Goal: Navigation & Orientation: Find specific page/section

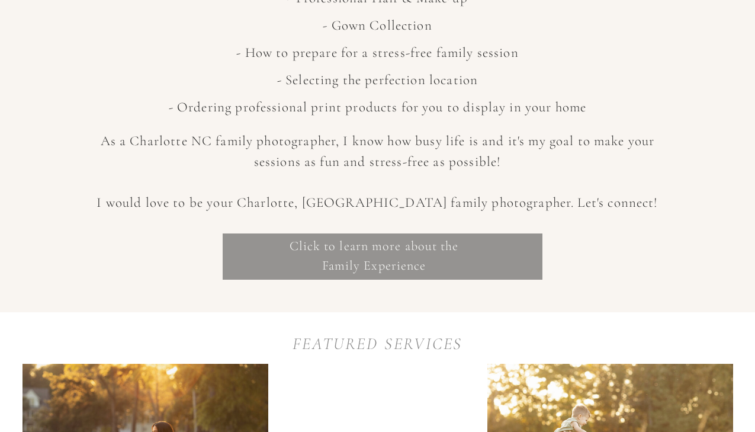
scroll to position [614, 0]
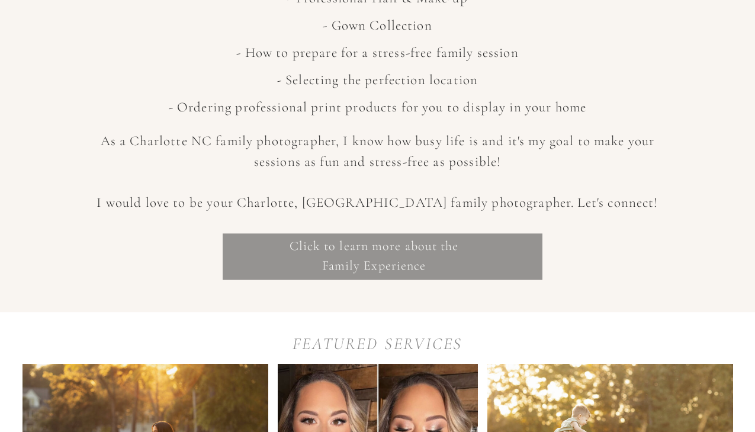
click at [402, 268] on p "Click to learn more about the Family Experience" at bounding box center [374, 252] width 320 height 33
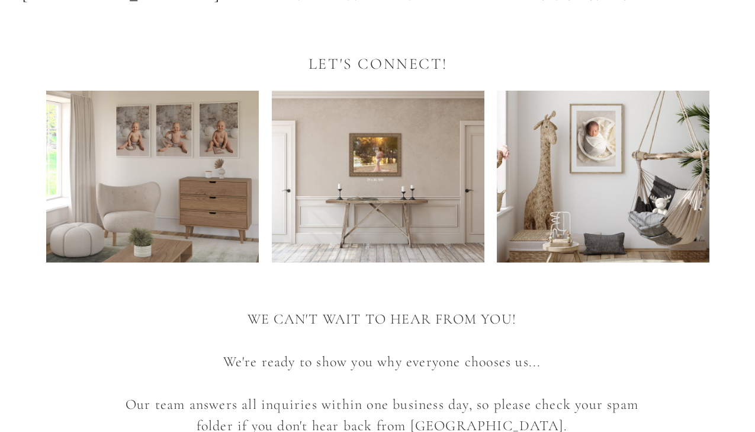
scroll to position [18, 0]
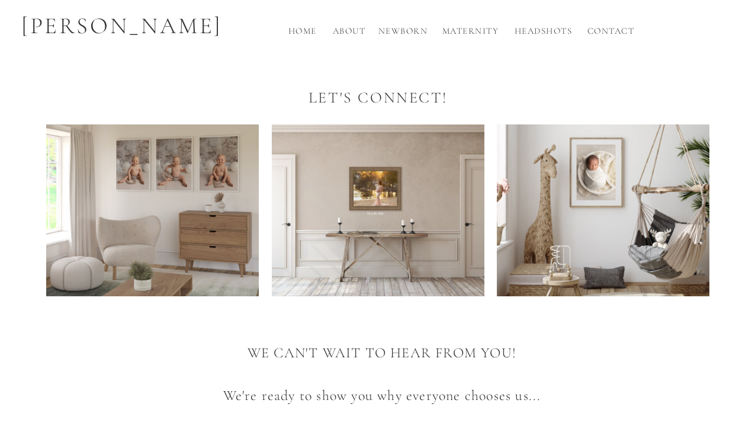
click at [352, 30] on h2 "About" at bounding box center [349, 34] width 39 height 20
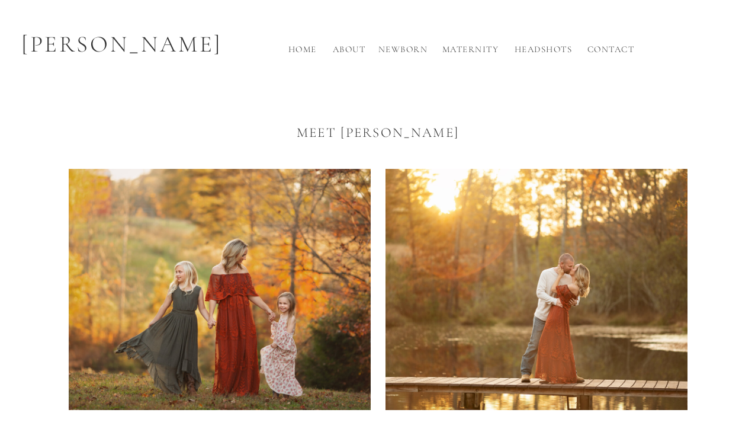
click at [309, 50] on h2 "Home" at bounding box center [303, 53] width 38 height 20
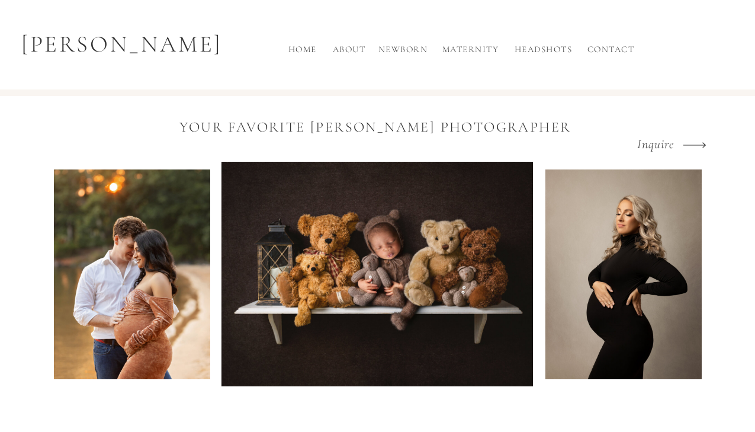
click at [347, 48] on h2 "About" at bounding box center [349, 53] width 39 height 20
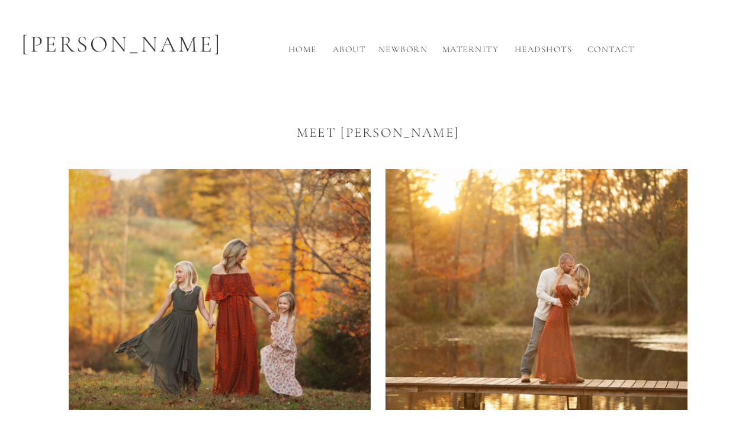
click at [321, 44] on h2 "Home" at bounding box center [303, 53] width 38 height 20
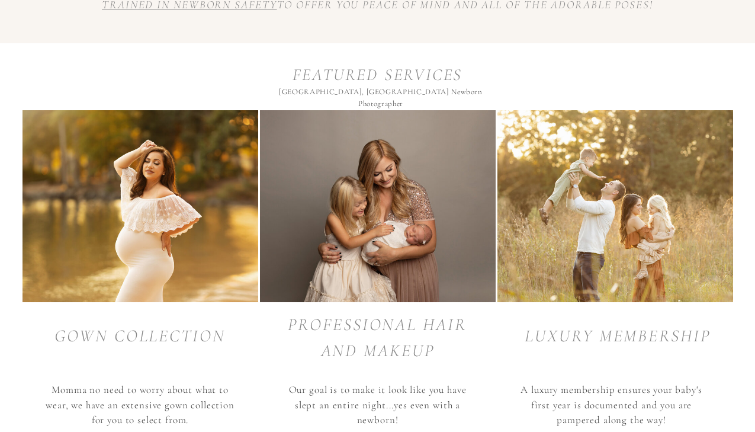
scroll to position [907, 0]
click at [376, 225] on div at bounding box center [378, 206] width 236 height 192
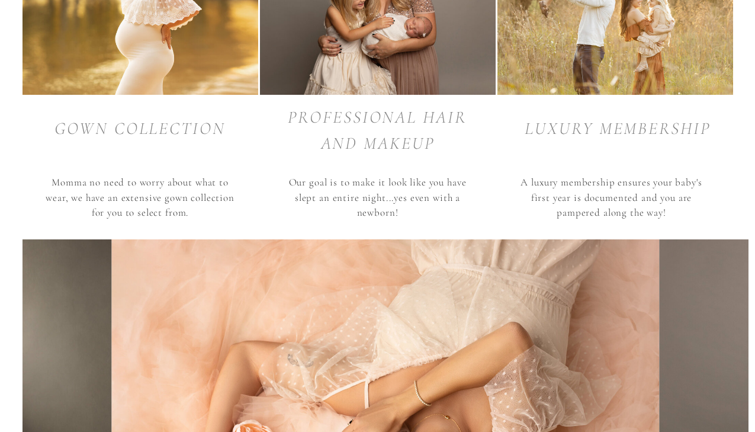
scroll to position [1110, 0]
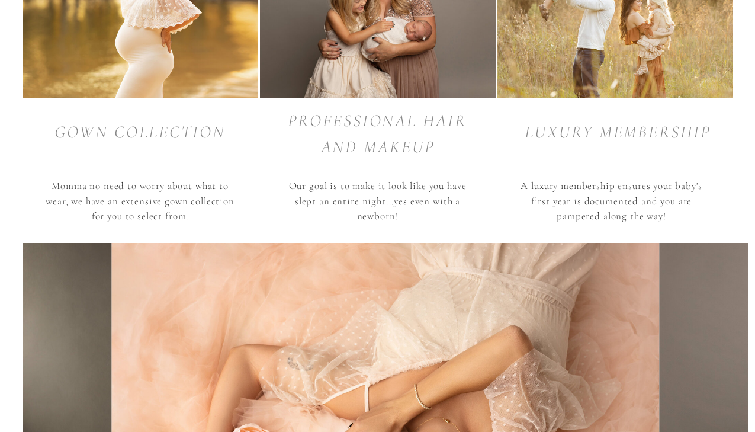
click at [111, 211] on p "Momma no need to worry about what to wear, we have an extensive gown collection…" at bounding box center [140, 197] width 199 height 38
click at [130, 29] on div at bounding box center [141, 2] width 236 height 192
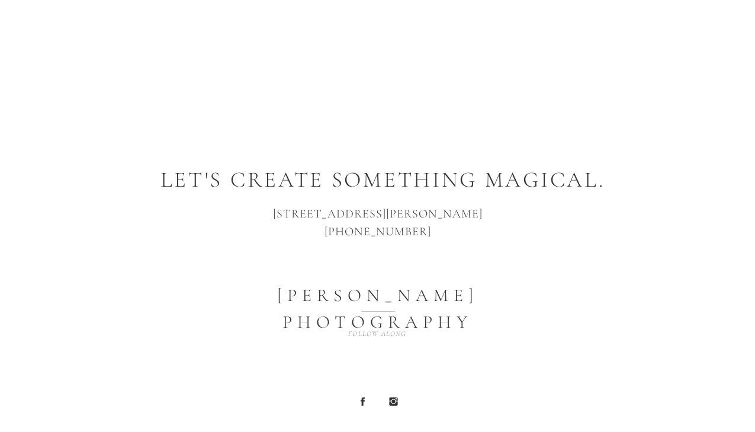
scroll to position [6114, 0]
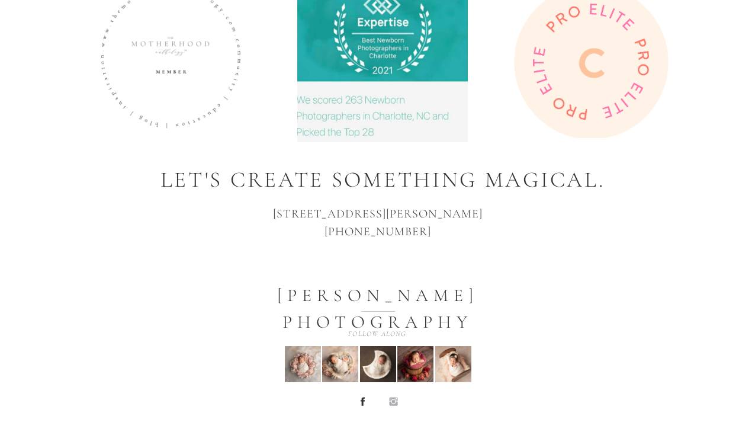
click at [393, 405] on icon at bounding box center [393, 401] width 8 height 8
